Goal: Task Accomplishment & Management: Use online tool/utility

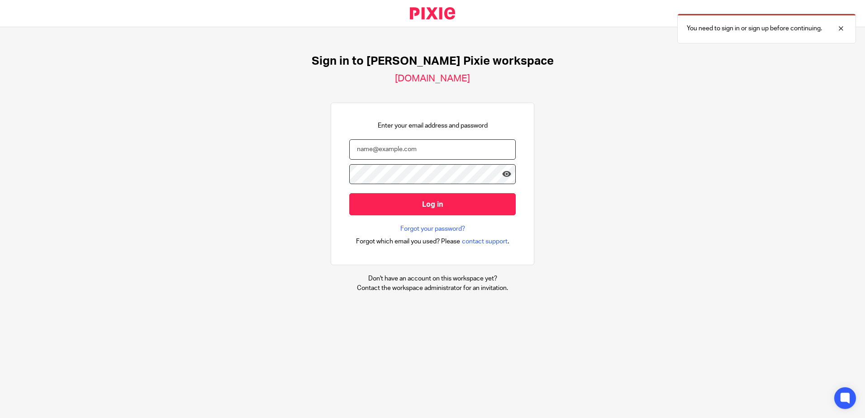
click at [378, 147] on input "email" at bounding box center [432, 149] width 166 height 20
click at [385, 156] on input "email" at bounding box center [432, 149] width 166 height 20
type input "ewood@menzies.co.uk"
click at [349, 193] on input "Log in" at bounding box center [432, 204] width 166 height 22
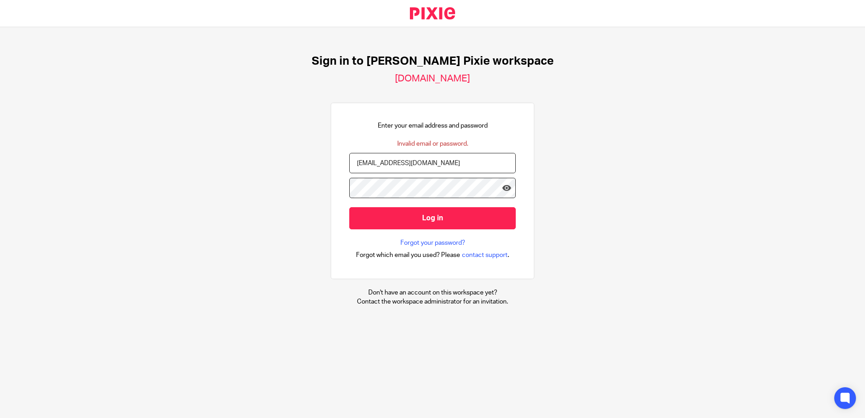
click at [349, 207] on input "Log in" at bounding box center [432, 218] width 166 height 22
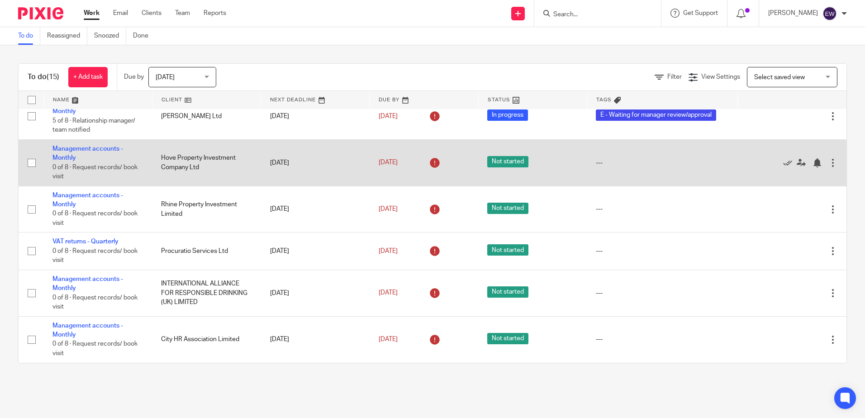
scroll to position [362, 0]
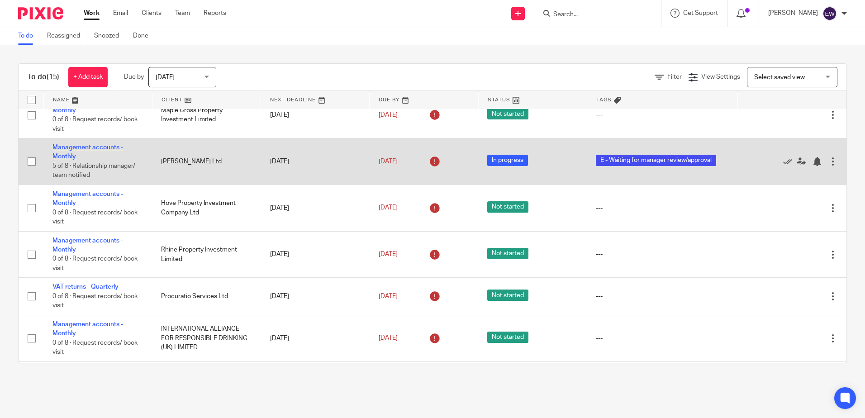
click at [106, 148] on link "Management accounts - Monthly" at bounding box center [87, 151] width 71 height 15
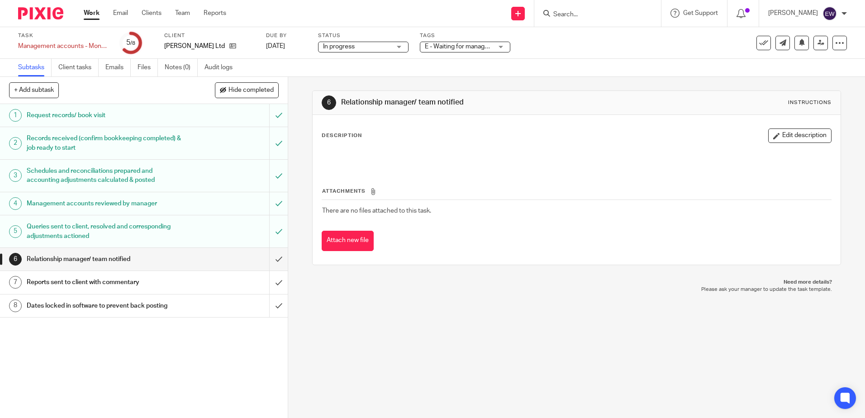
click at [139, 234] on h1 "Queries sent to client, resolved and corresponding adjustments actioned" at bounding box center [105, 231] width 156 height 23
click at [153, 211] on link "4 Management accounts reviewed by manager" at bounding box center [134, 203] width 269 height 23
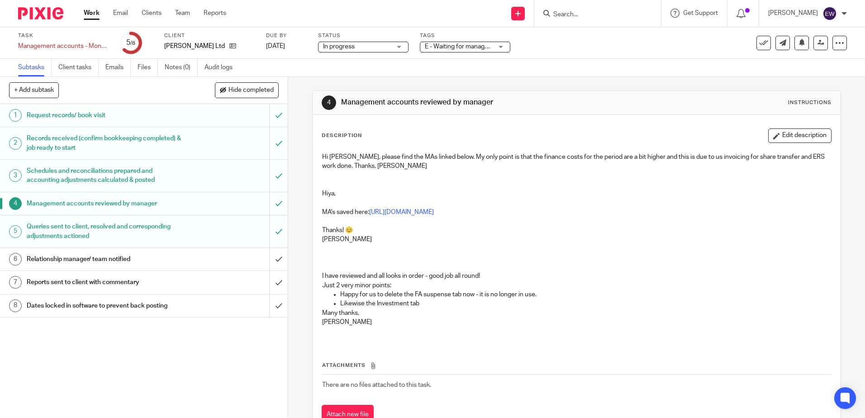
click at [756, 37] on button at bounding box center [763, 43] width 14 height 14
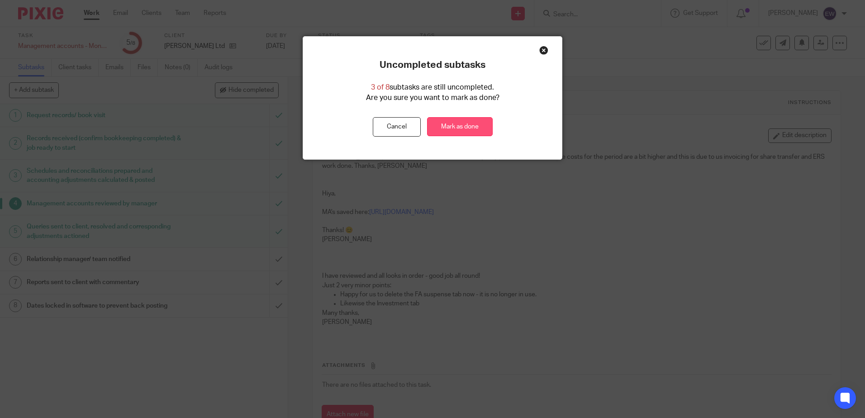
click at [453, 128] on link "Mark as done" at bounding box center [460, 126] width 66 height 19
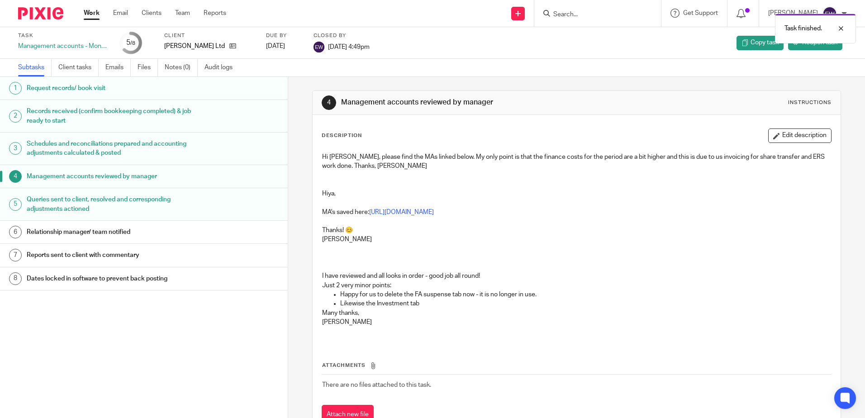
click at [36, 16] on img at bounding box center [40, 13] width 45 height 12
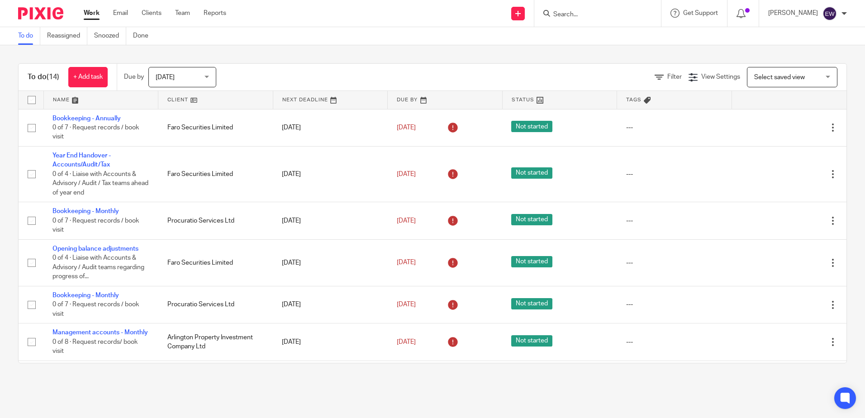
click at [479, 53] on div "To do (14) + Add task Due by [DATE] [DATE] [DATE] [DATE] This week Next week Th…" at bounding box center [432, 213] width 865 height 336
